Goal: Task Accomplishment & Management: Manage account settings

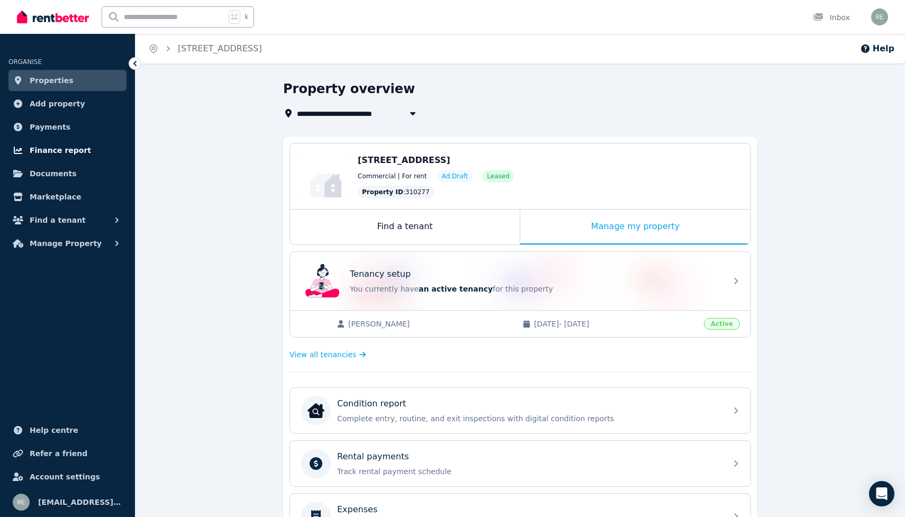
click at [46, 154] on span "Finance report" at bounding box center [60, 150] width 61 height 13
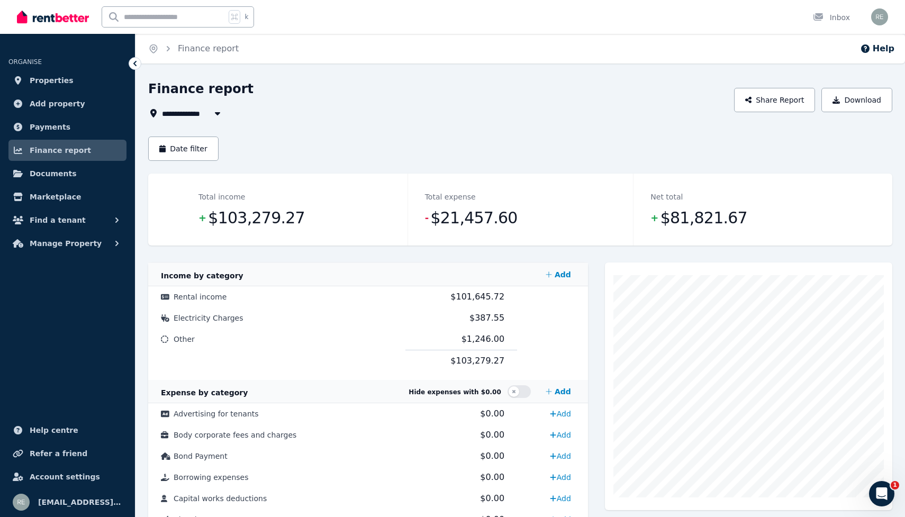
click at [214, 119] on button "button" at bounding box center [217, 113] width 19 height 13
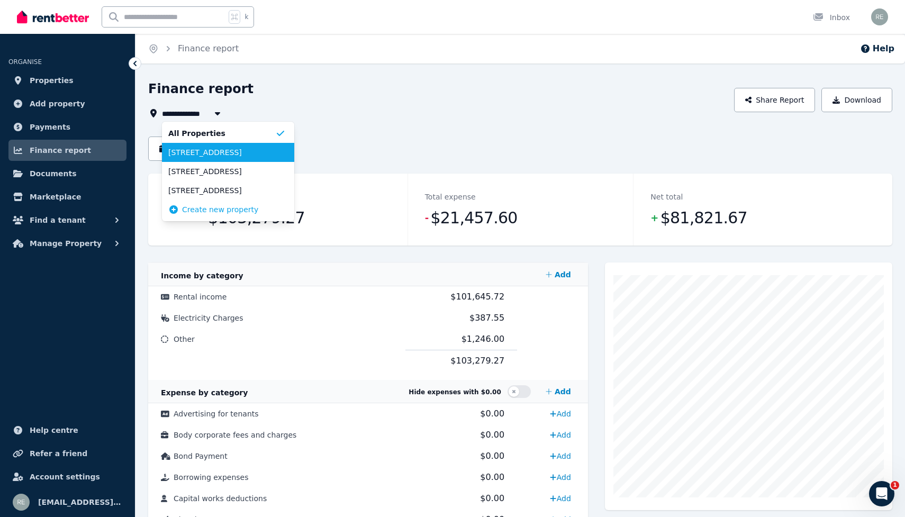
click at [239, 152] on span "[STREET_ADDRESS]" at bounding box center [221, 152] width 107 height 11
type input "**********"
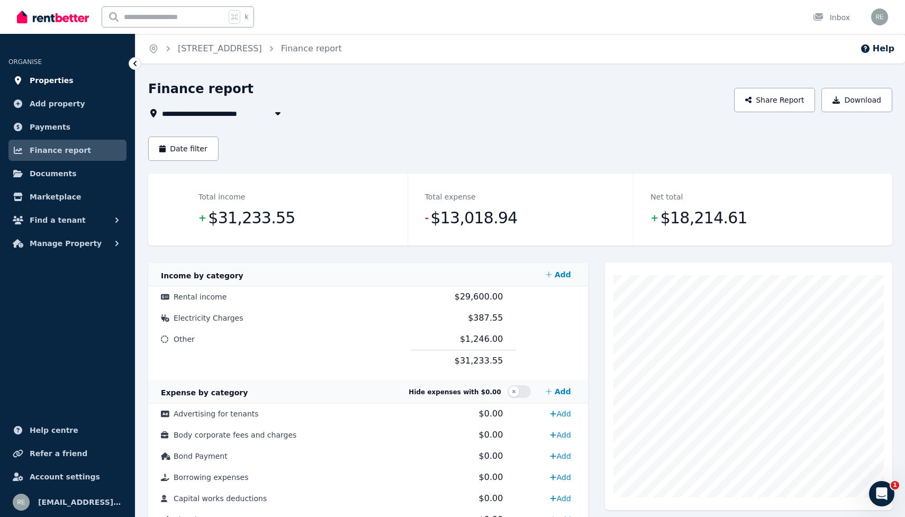
click at [48, 88] on link "Properties" at bounding box center [67, 80] width 118 height 21
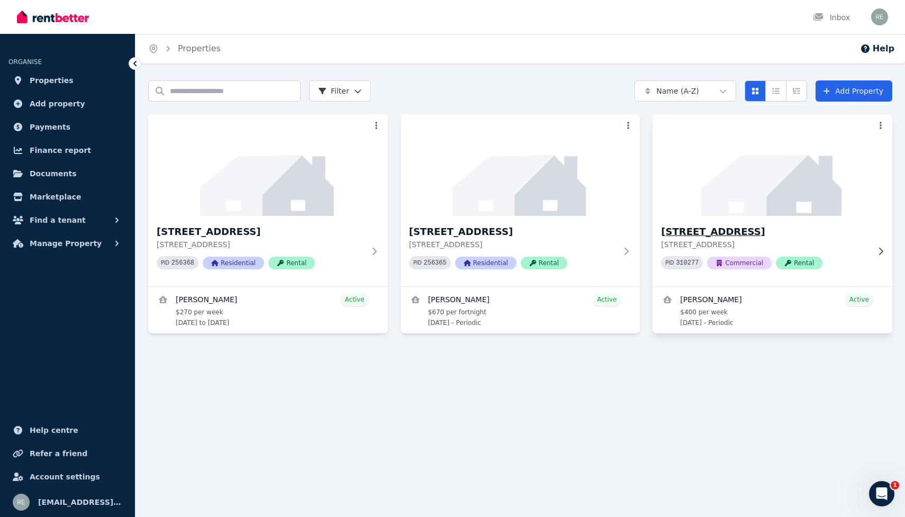
click at [823, 188] on img at bounding box center [772, 165] width 251 height 107
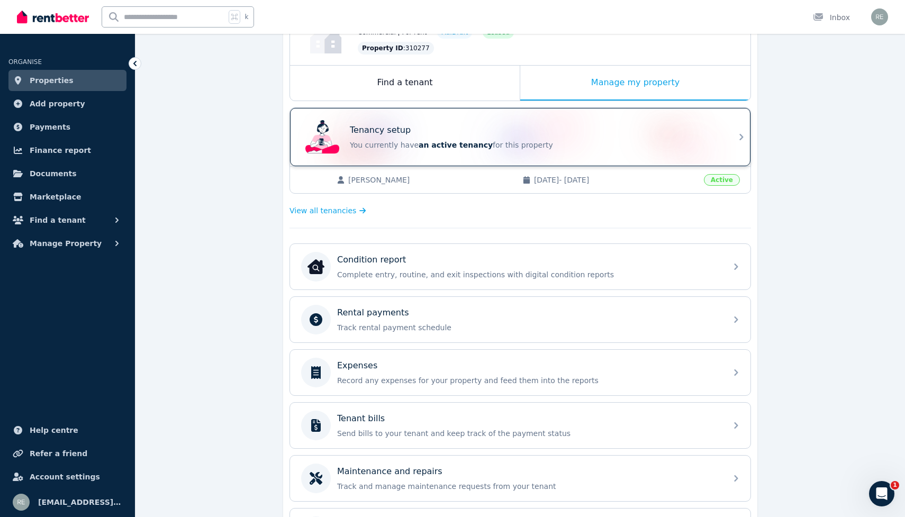
scroll to position [158, 0]
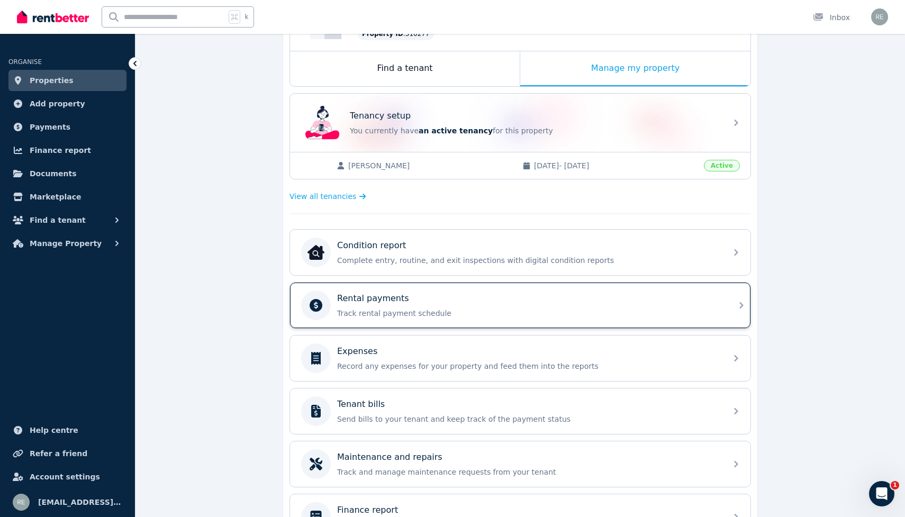
click at [530, 295] on div "Rental payments" at bounding box center [528, 298] width 383 height 13
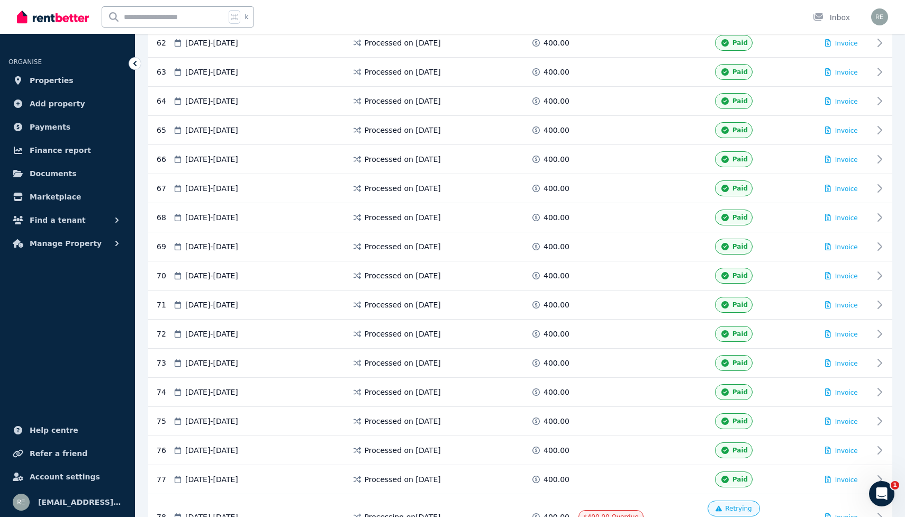
scroll to position [2161, 0]
